Goal: Check status: Check status

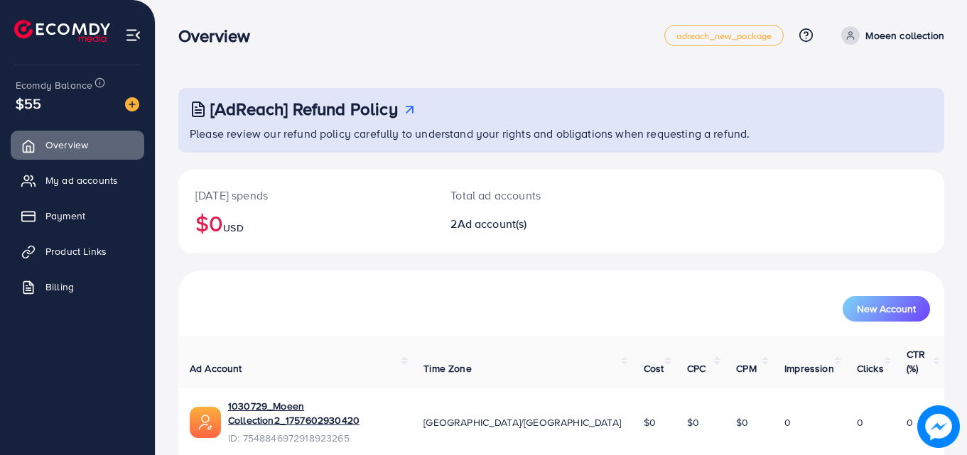
drag, startPoint x: 966, startPoint y: 143, endPoint x: 967, endPoint y: 158, distance: 14.9
click at [966, 158] on html "Overview adreach_new_package Help Center Contact Support Plans and Pricing Term…" at bounding box center [483, 227] width 967 height 455
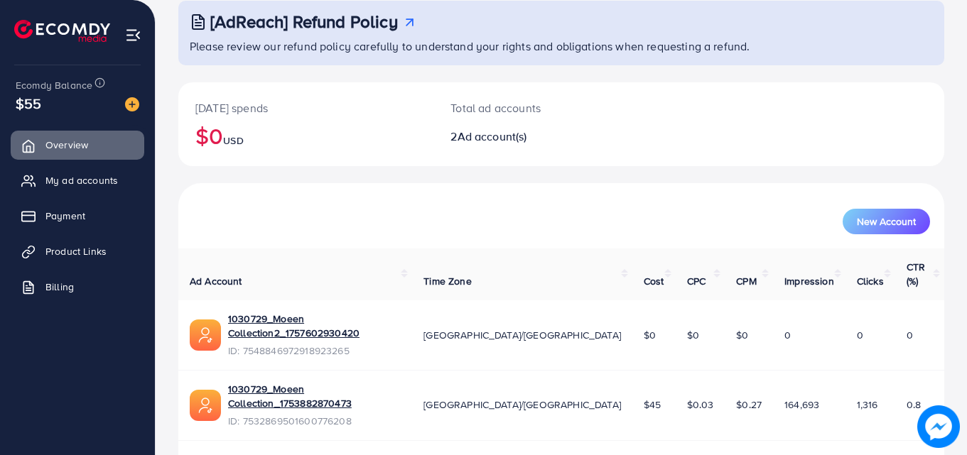
scroll to position [90, 0]
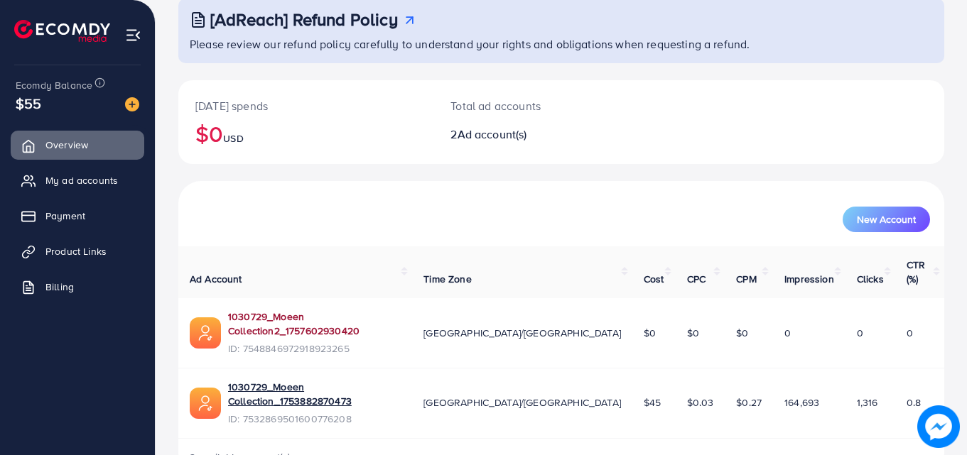
click at [401, 310] on link "1030729_Moeen Collection2_1757602930420" at bounding box center [314, 324] width 173 height 29
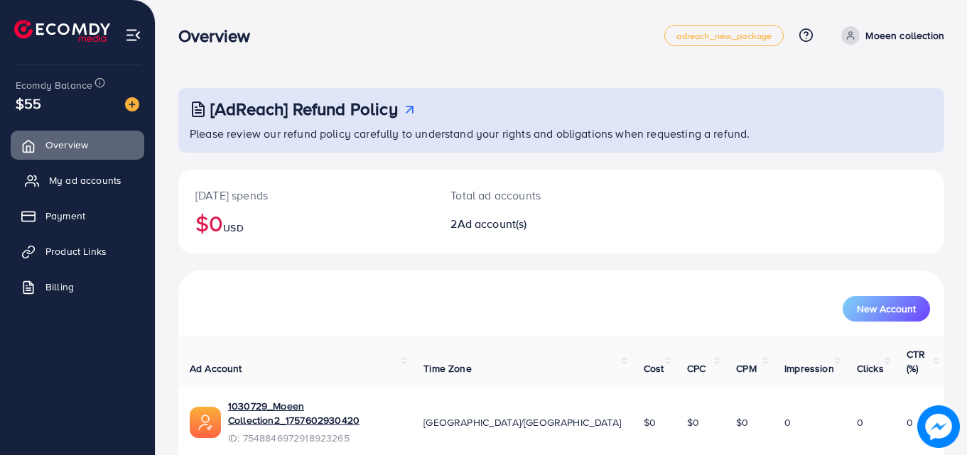
click at [94, 182] on span "My ad accounts" at bounding box center [85, 180] width 72 height 14
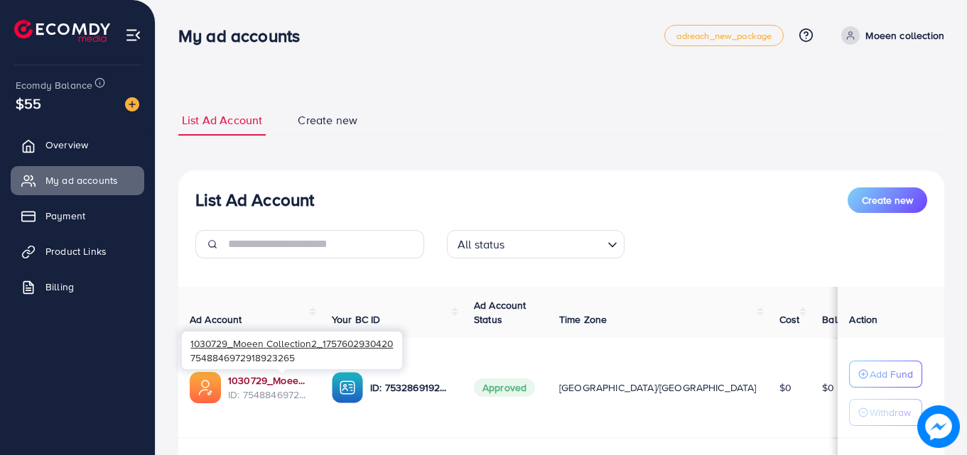
click at [293, 382] on link "1030729_Moeen Collection2_1757602930420" at bounding box center [268, 381] width 81 height 14
